Goal: Task Accomplishment & Management: Complete application form

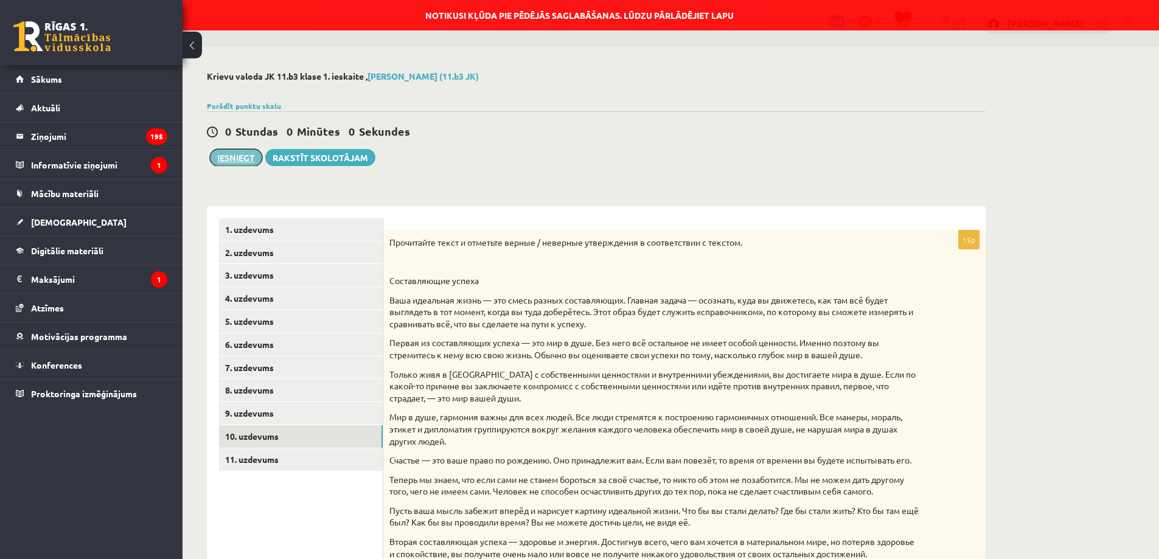
click at [248, 153] on button "Iesniegt" at bounding box center [236, 157] width 52 height 17
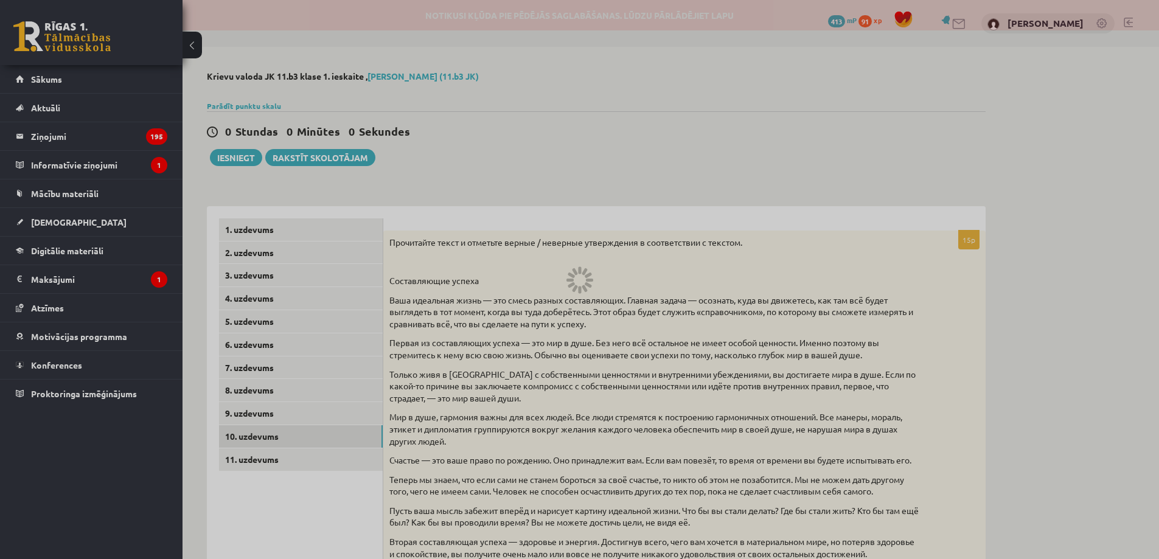
click at [50, 39] on div at bounding box center [579, 279] width 1159 height 559
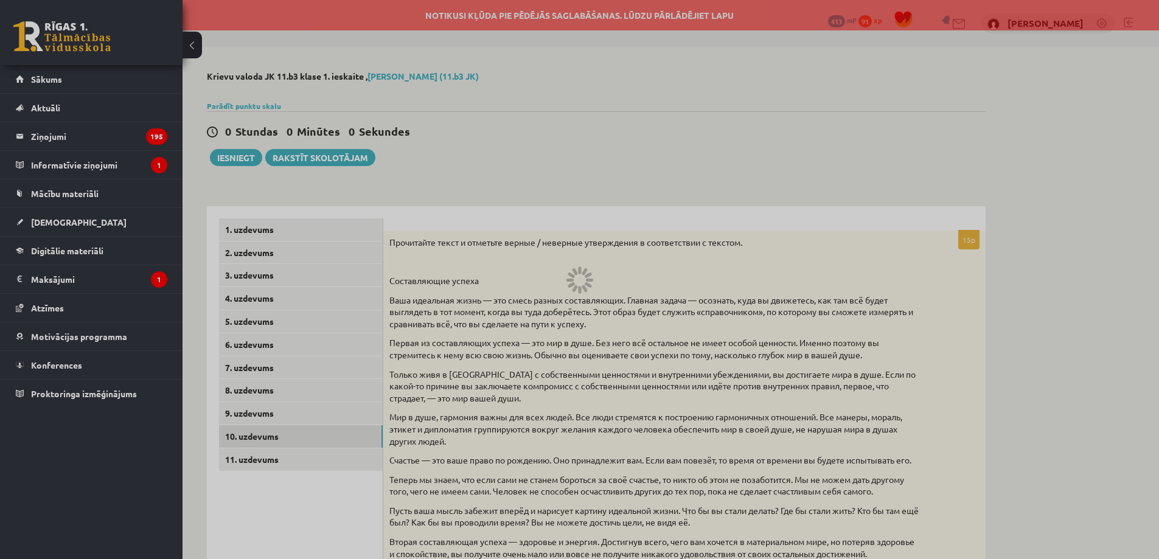
click at [69, 25] on div at bounding box center [579, 279] width 1159 height 559
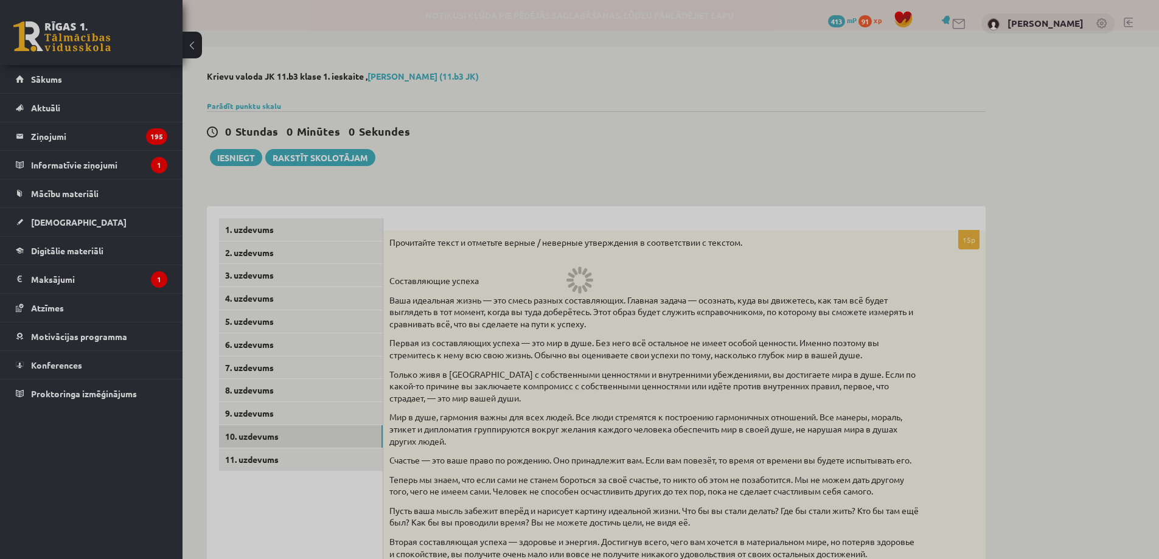
click at [612, 114] on div at bounding box center [579, 279] width 1159 height 559
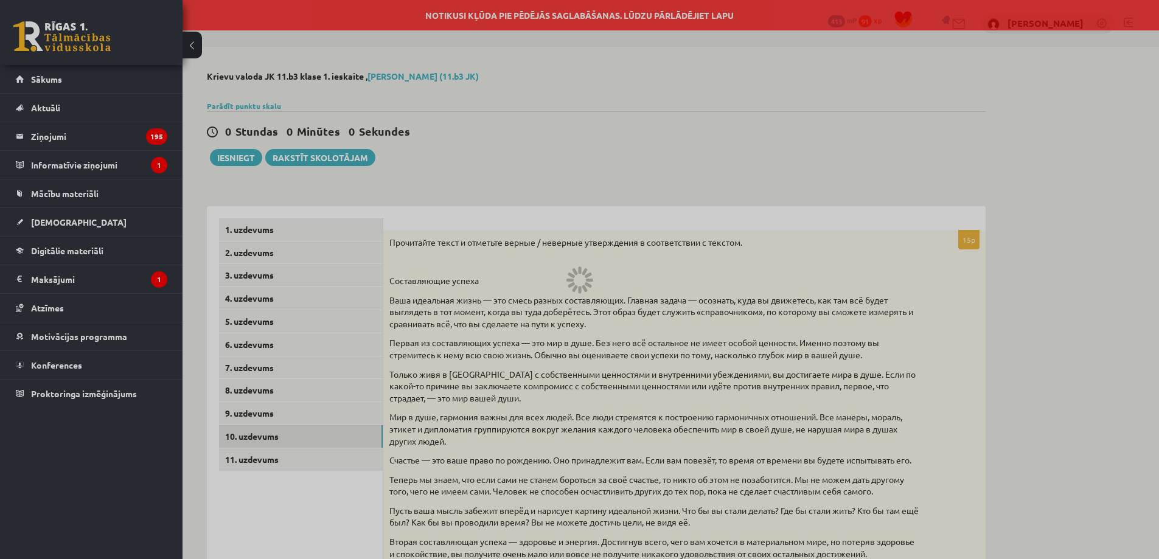
click at [80, 29] on div at bounding box center [579, 279] width 1159 height 559
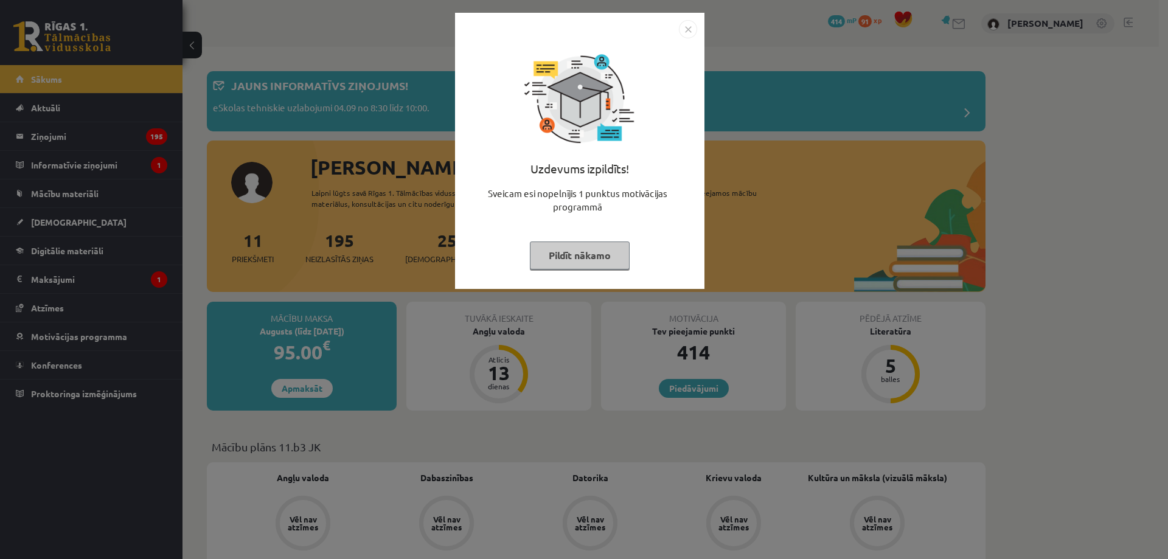
drag, startPoint x: 689, startPoint y: 33, endPoint x: 684, endPoint y: 37, distance: 6.5
click at [689, 33] on img "Close" at bounding box center [688, 29] width 18 height 18
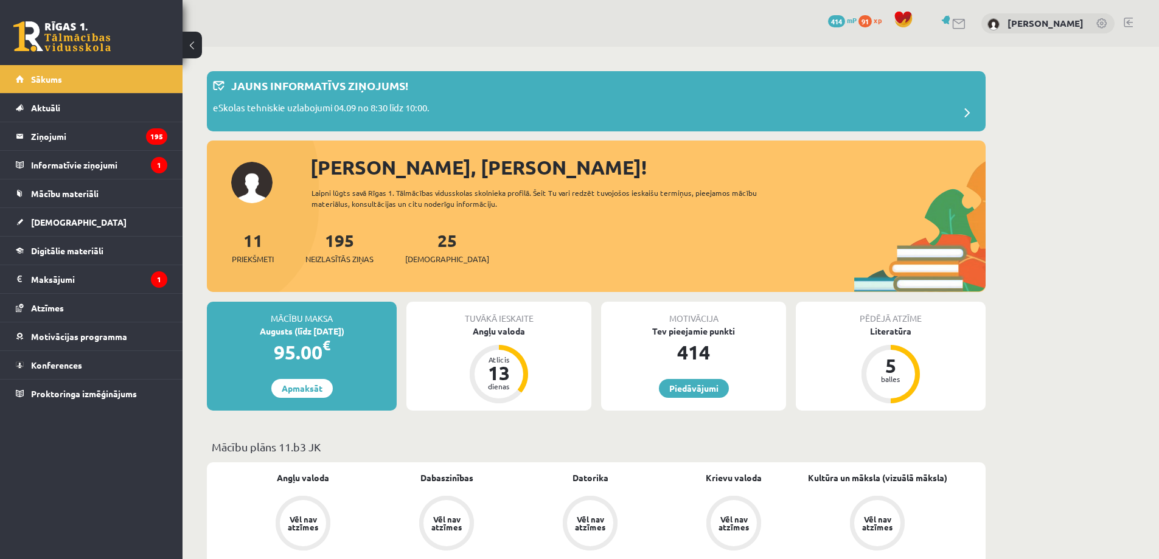
click at [448, 256] on div "11 Priekšmeti 195 Neizlasītās ziņas 25 Ieskaites" at bounding box center [596, 260] width 779 height 65
click at [437, 261] on span "[DEMOGRAPHIC_DATA]" at bounding box center [447, 259] width 84 height 12
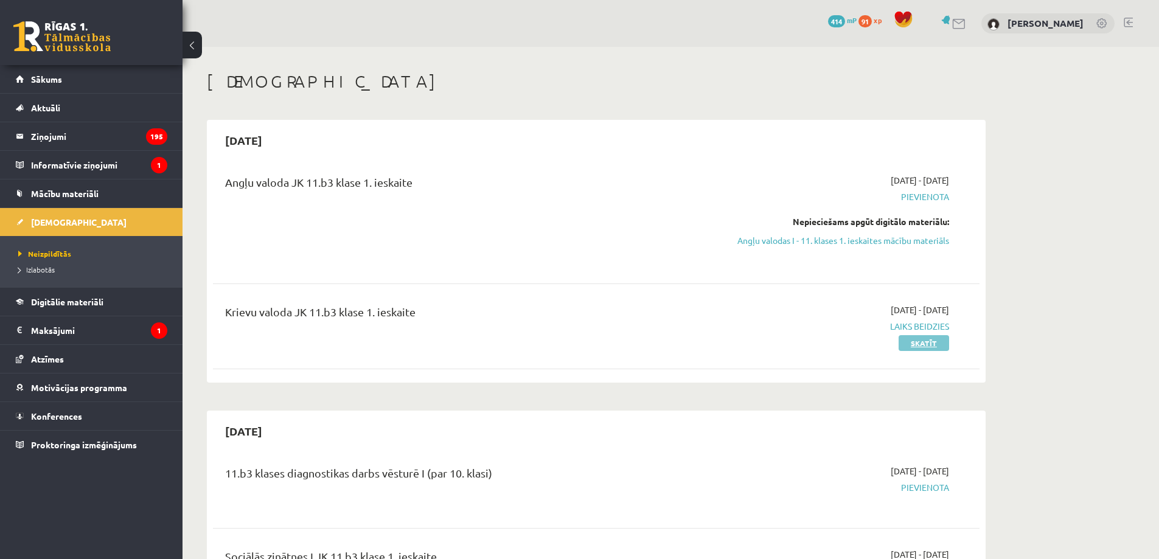
click at [916, 347] on link "Skatīt" at bounding box center [923, 343] width 50 height 16
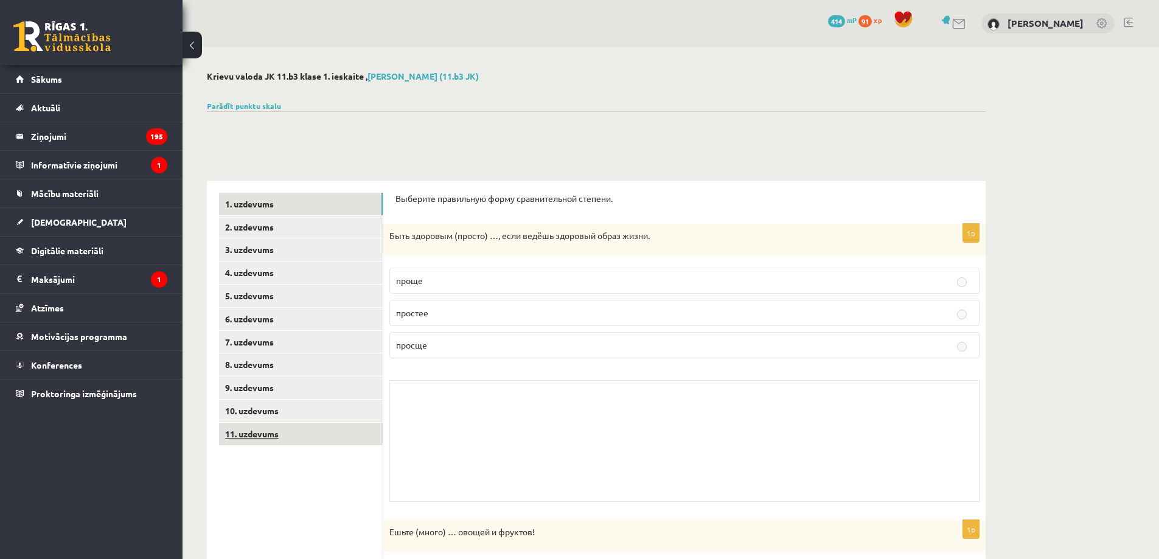
click at [274, 437] on link "11. uzdevums" at bounding box center [301, 434] width 164 height 23
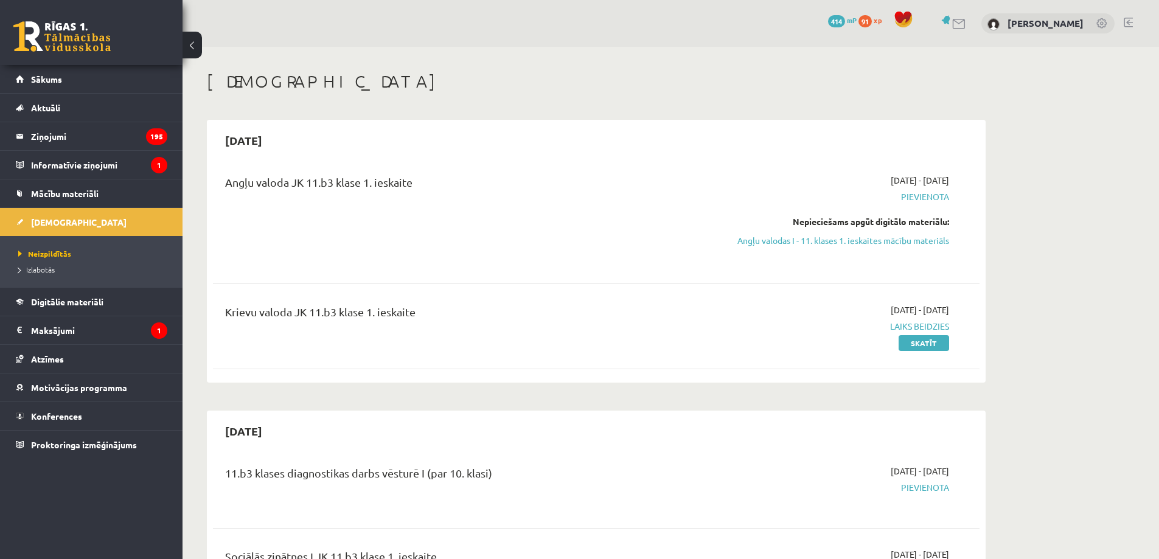
click at [59, 33] on link at bounding box center [61, 36] width 97 height 30
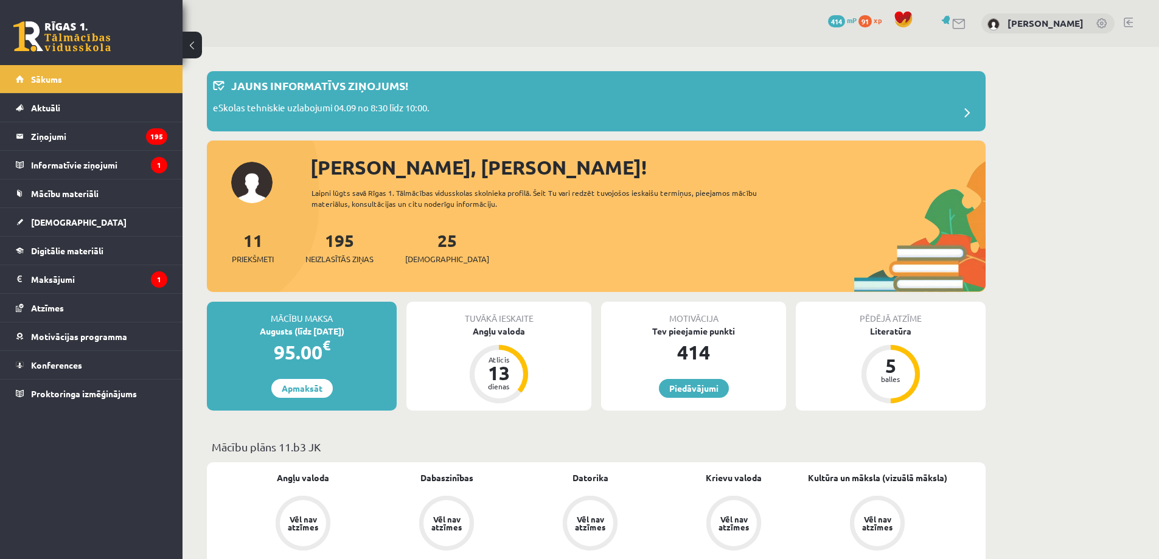
click at [1133, 28] on div "0 Dāvanas 414 mP 91 xp Sandijs Rozevskis" at bounding box center [670, 23] width 976 height 47
click at [1125, 19] on link at bounding box center [1128, 23] width 9 height 10
